Goal: Transaction & Acquisition: Book appointment/travel/reservation

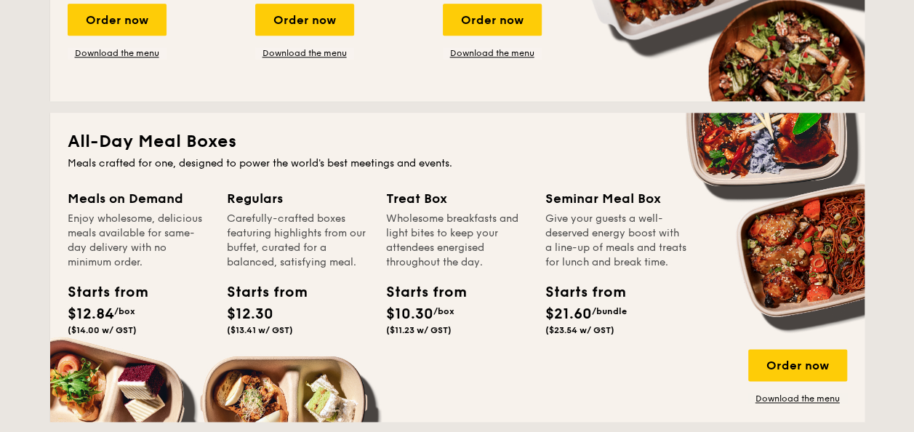
scroll to position [524, 0]
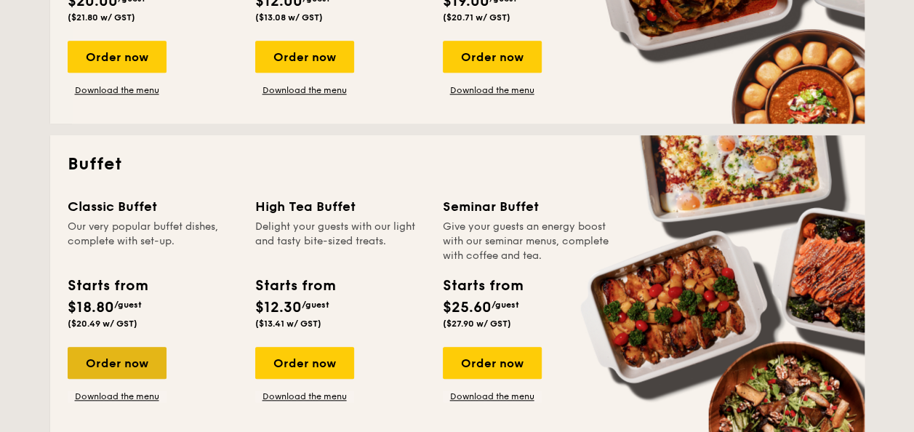
click at [144, 358] on div "Order now" at bounding box center [117, 363] width 99 height 32
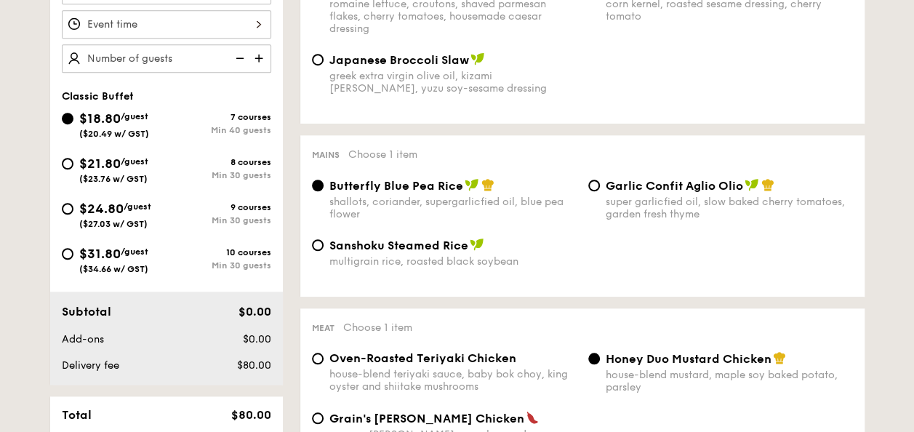
scroll to position [473, 0]
click at [591, 181] on input "Garlic Confit Aglio Olio super garlicfied oil, slow baked cherry tomatoes, gard…" at bounding box center [594, 185] width 12 height 12
radio input "true"
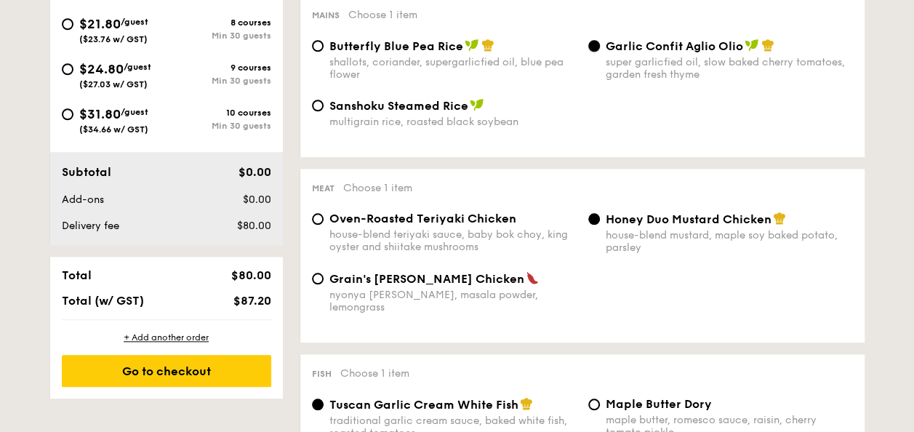
scroll to position [613, 0]
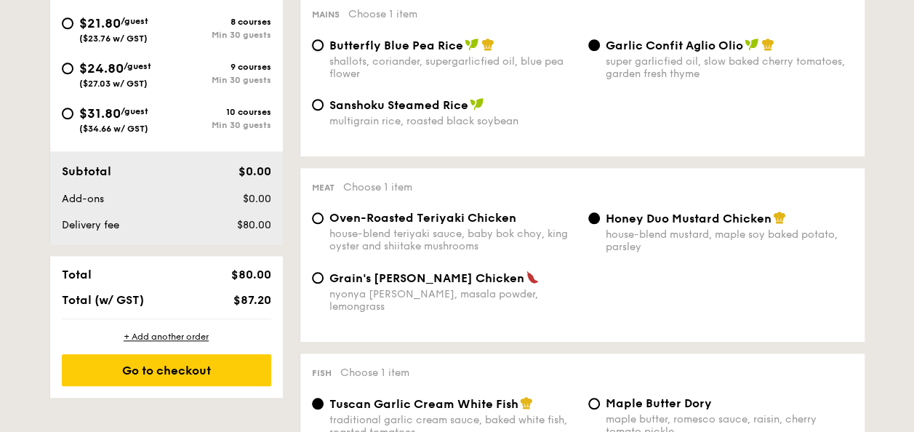
click at [323, 47] on input "Butterfly Blue Pea Rice shallots, coriander, supergarlicfied oil, blue pea flow…" at bounding box center [318, 45] width 12 height 12
radio input "true"
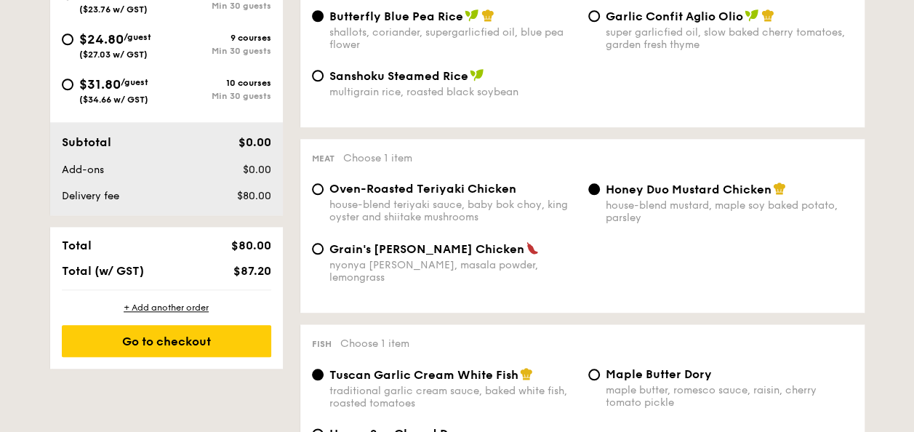
click at [609, 189] on span "Honey Duo Mustard Chicken" at bounding box center [689, 190] width 166 height 14
click at [600, 189] on input "Honey Duo Mustard Chicken house-blend mustard, maple soy baked potato, parsley" at bounding box center [594, 189] width 12 height 12
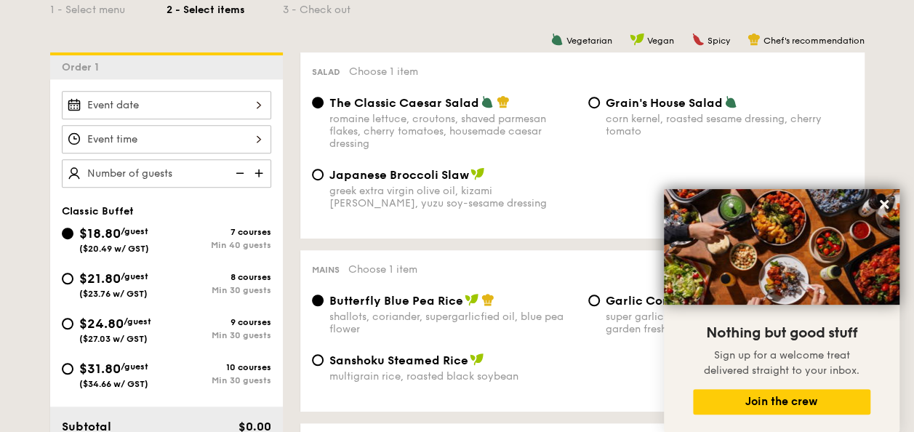
scroll to position [360, 0]
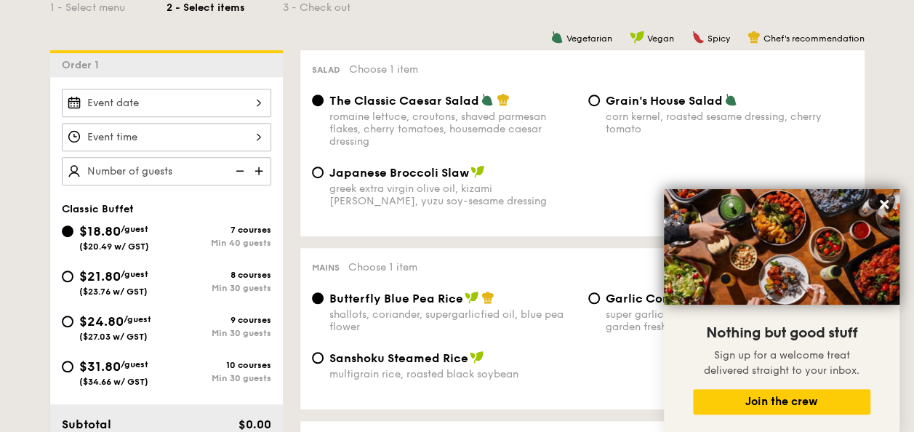
click at [226, 112] on div at bounding box center [166, 103] width 209 height 28
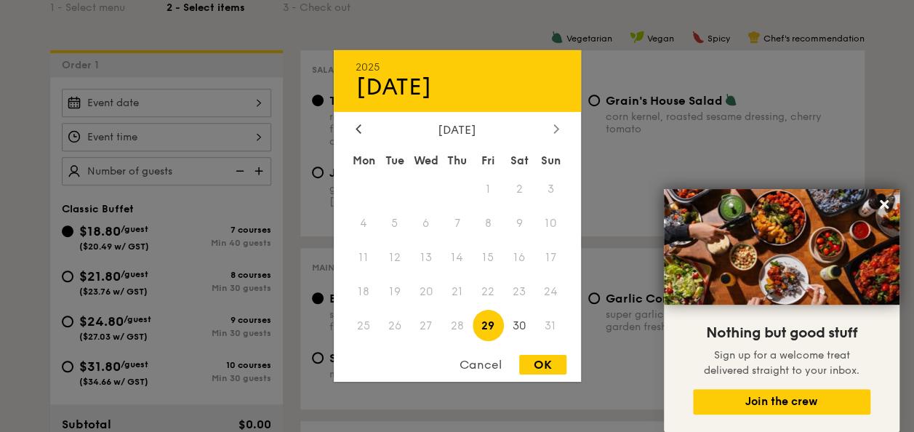
click at [556, 133] on div at bounding box center [556, 130] width 13 height 14
click at [455, 193] on span "4" at bounding box center [456, 189] width 31 height 31
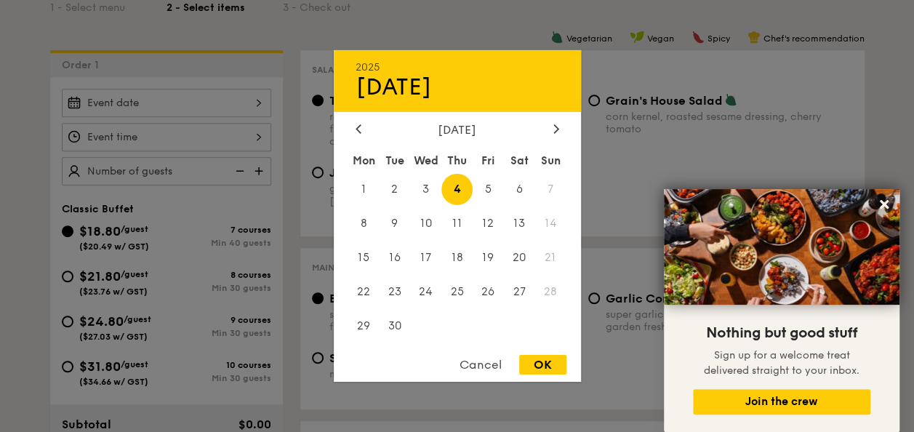
click at [554, 375] on div "OK" at bounding box center [542, 365] width 47 height 20
type input "[DATE]"
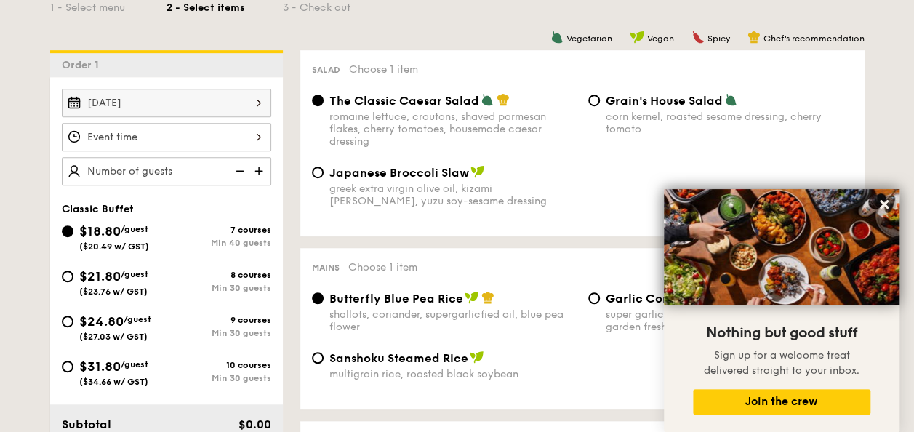
click at [161, 135] on div at bounding box center [166, 137] width 209 height 28
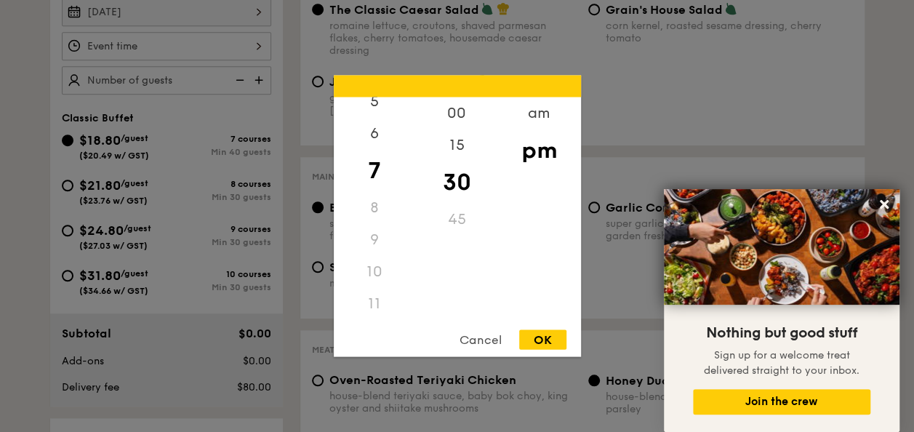
scroll to position [452, 0]
click at [377, 305] on div "11" at bounding box center [375, 304] width 82 height 32
click at [378, 106] on div "12" at bounding box center [375, 118] width 82 height 42
click at [470, 116] on div "00" at bounding box center [457, 118] width 82 height 42
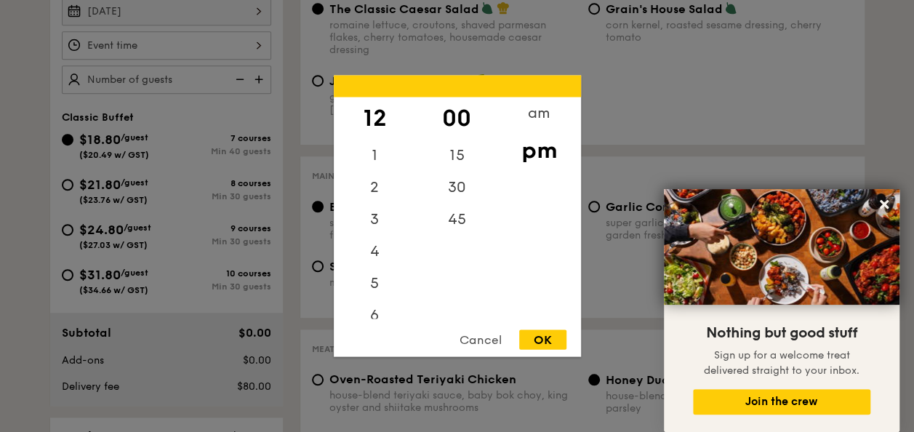
click at [553, 348] on div "OK" at bounding box center [542, 340] width 47 height 20
type input "12:00PM"
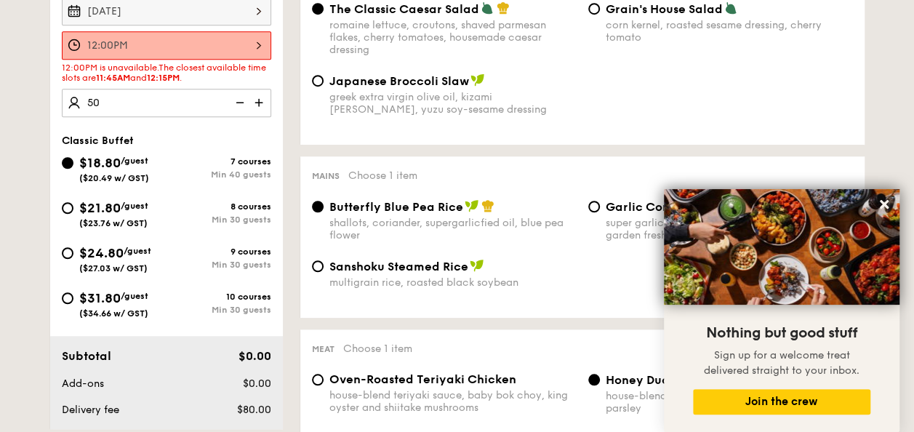
type input "50 guests"
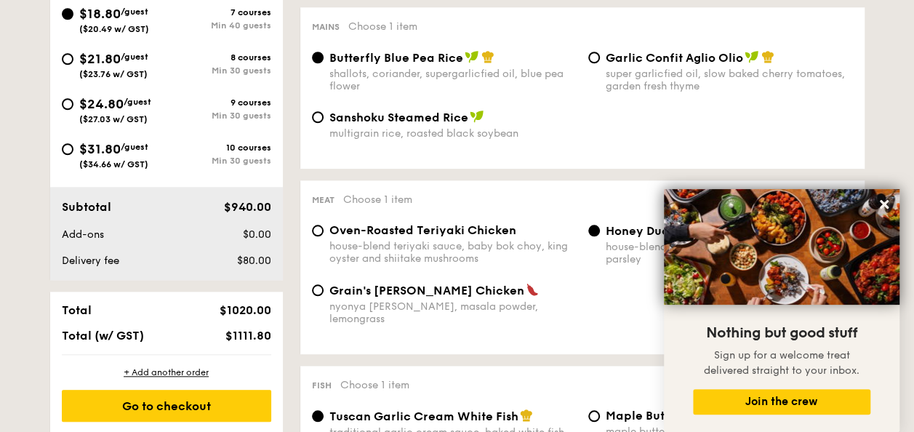
scroll to position [601, 0]
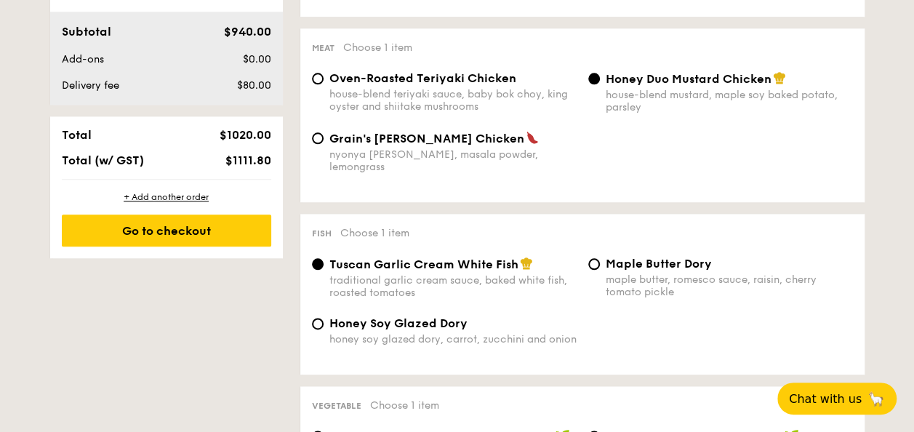
scroll to position [754, 0]
click at [255, 31] on span "$940.00" at bounding box center [246, 31] width 47 height 14
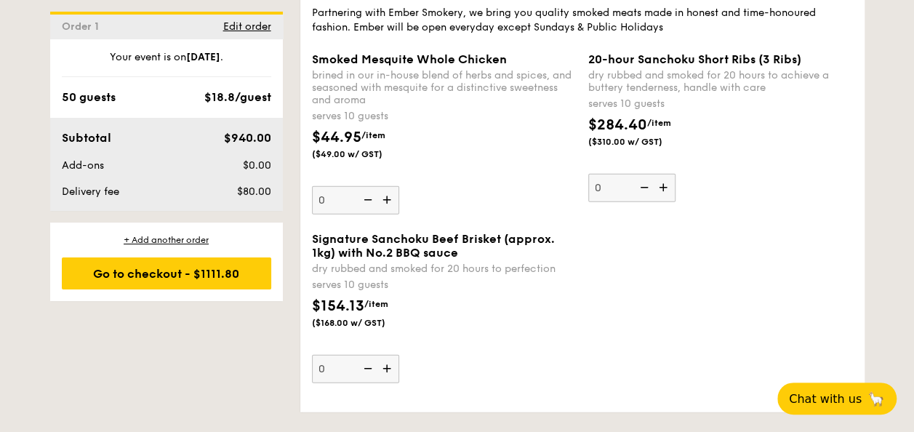
scroll to position [1788, 0]
